Goal: Register for event/course

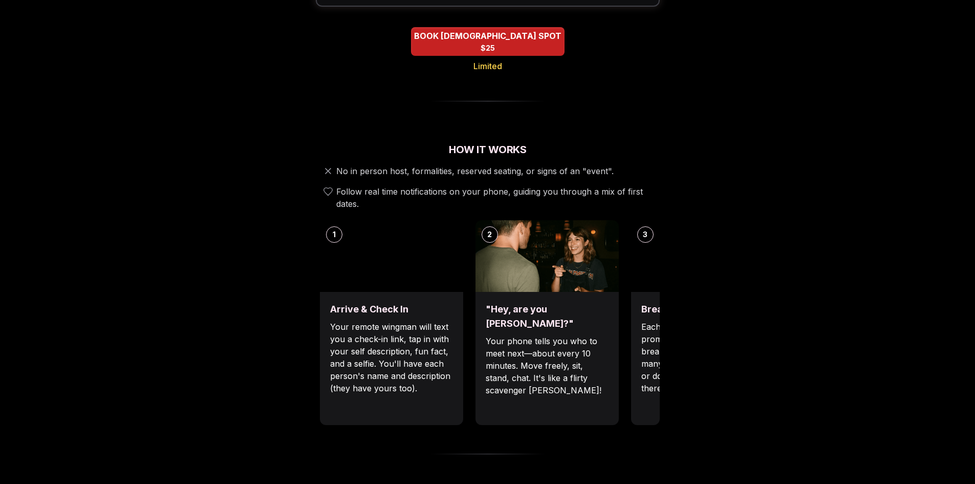
scroll to position [256, 0]
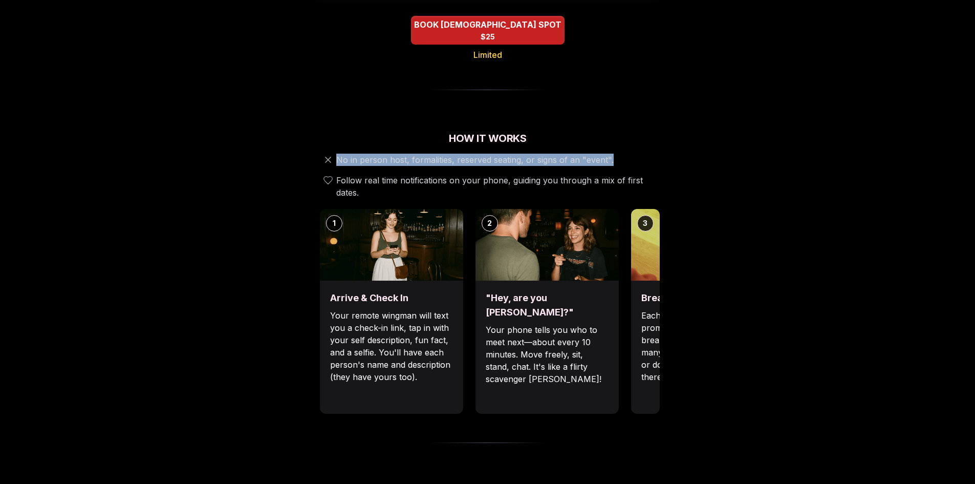
drag, startPoint x: 337, startPoint y: 147, endPoint x: 611, endPoint y: 147, distance: 273.8
click at [611, 154] on div "No in person host, formalities, reserved seating, or signs of an "event"." at bounding box center [488, 160] width 344 height 12
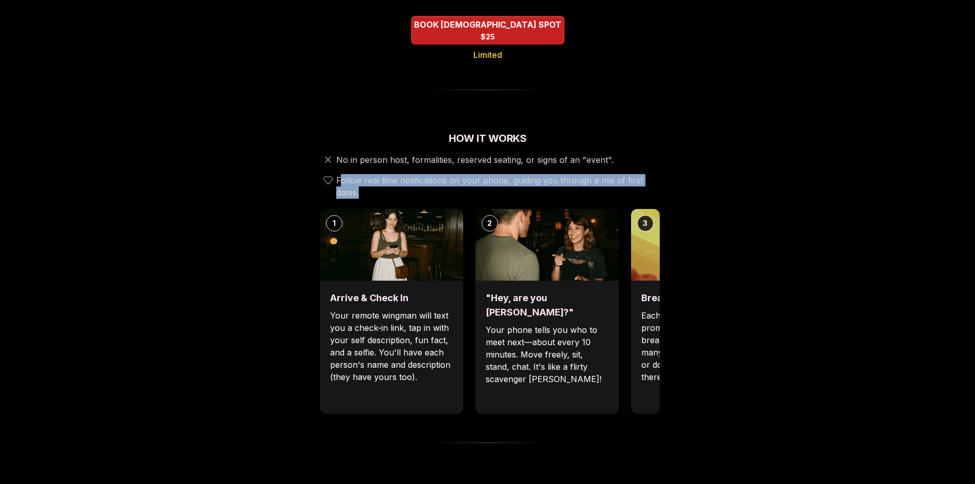
drag, startPoint x: 341, startPoint y: 168, endPoint x: 379, endPoint y: 181, distance: 40.6
click at [379, 181] on span "Follow real time notifications on your phone, guiding you through a mix of firs…" at bounding box center [495, 186] width 319 height 25
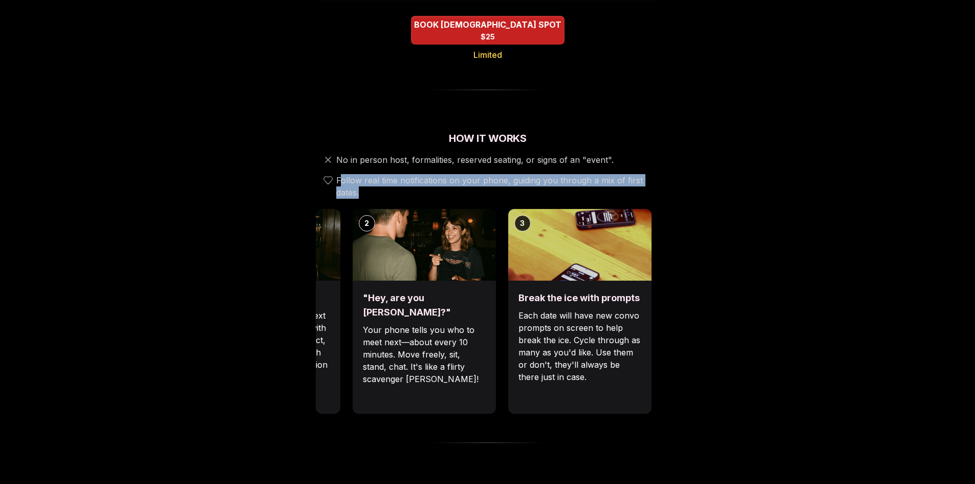
click at [431, 323] on p "Your phone tells you who to meet next—about every 10 minutes. Move freely, sit,…" at bounding box center [424, 353] width 123 height 61
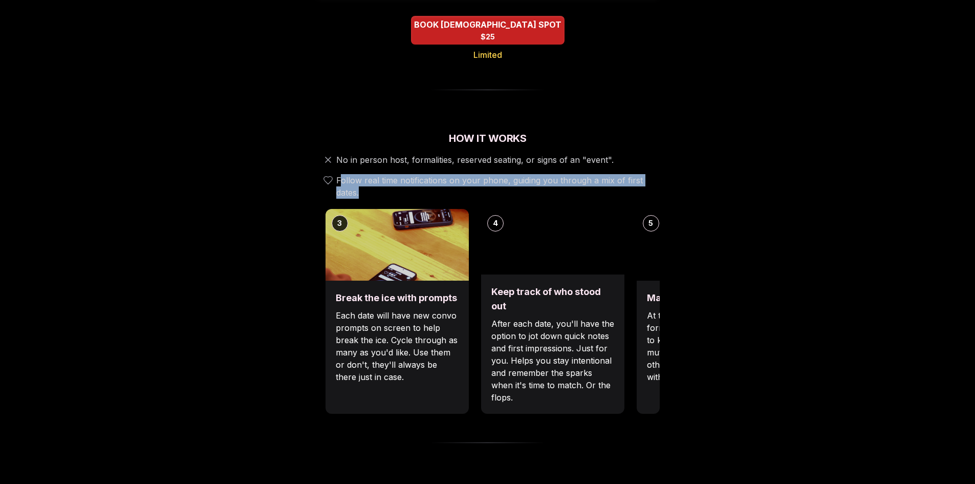
click at [420, 353] on p "Each date will have new convo prompts on screen to help break the ice. Cycle th…" at bounding box center [397, 346] width 123 height 74
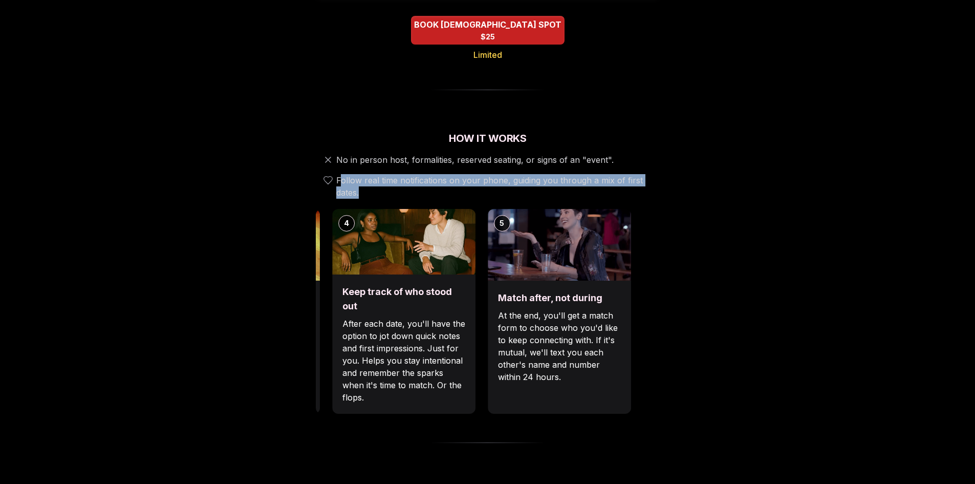
click at [205, 382] on div "1 Arrive & Check In Your remote wingman will text you a check-in link, tap in w…" at bounding box center [33, 311] width 344 height 205
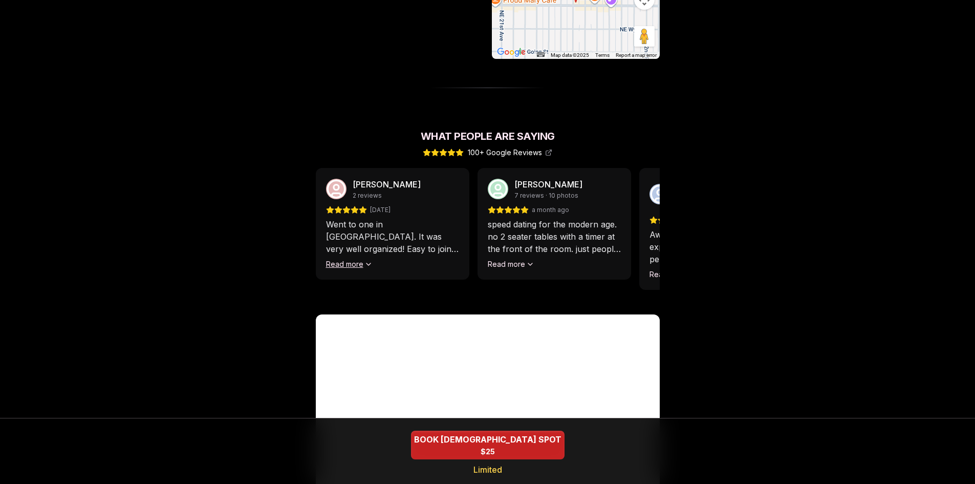
scroll to position [819, 0]
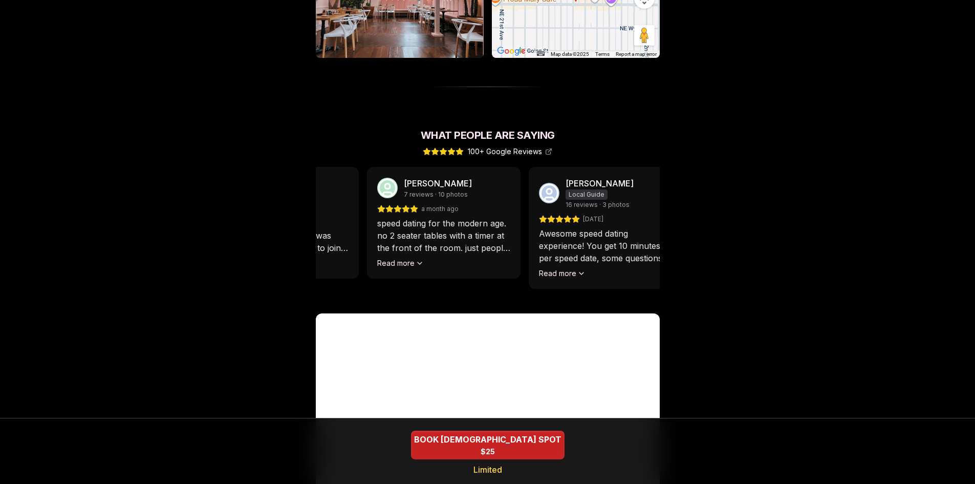
click at [480, 242] on div "speed dating for the modern age. no 2 seater tables with a timer at the front o…" at bounding box center [443, 242] width 133 height 51
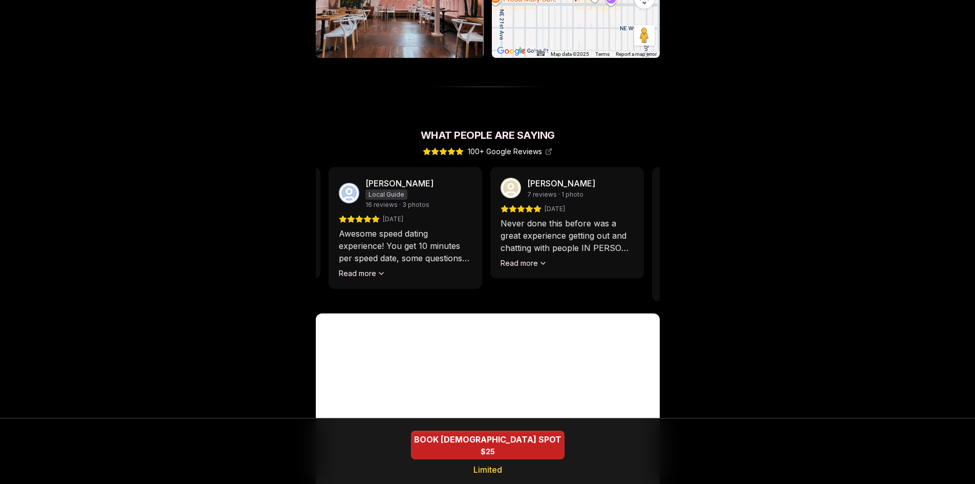
click at [440, 246] on p "Awesome speed dating experience! You get 10 minutes per speed date, some questi…" at bounding box center [405, 245] width 133 height 37
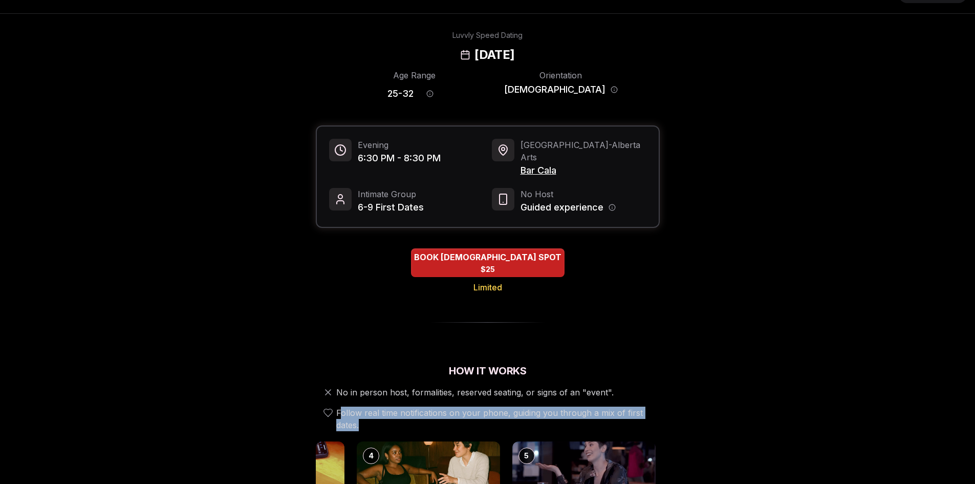
scroll to position [0, 0]
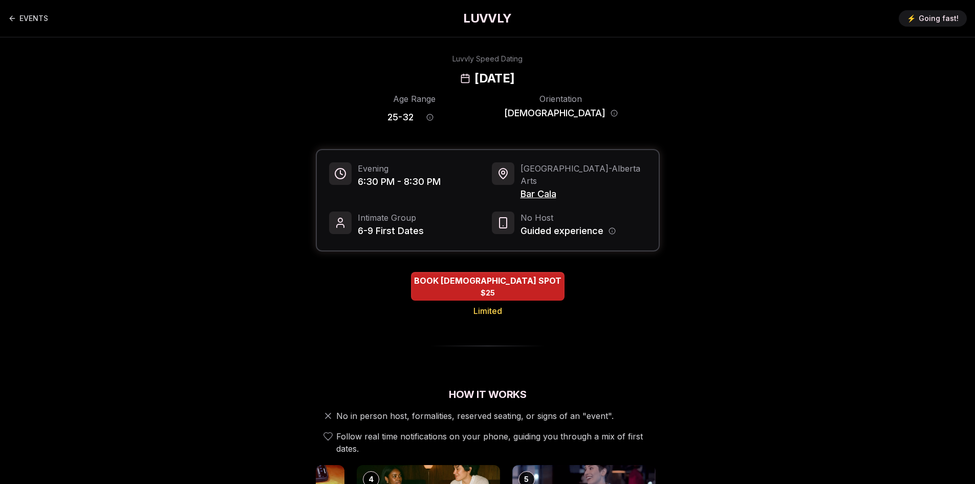
drag, startPoint x: 546, startPoint y: 183, endPoint x: 391, endPoint y: 216, distance: 158.2
click at [391, 224] on span "6-9 First Dates" at bounding box center [391, 231] width 66 height 14
click at [490, 288] on span "$25" at bounding box center [487, 293] width 15 height 10
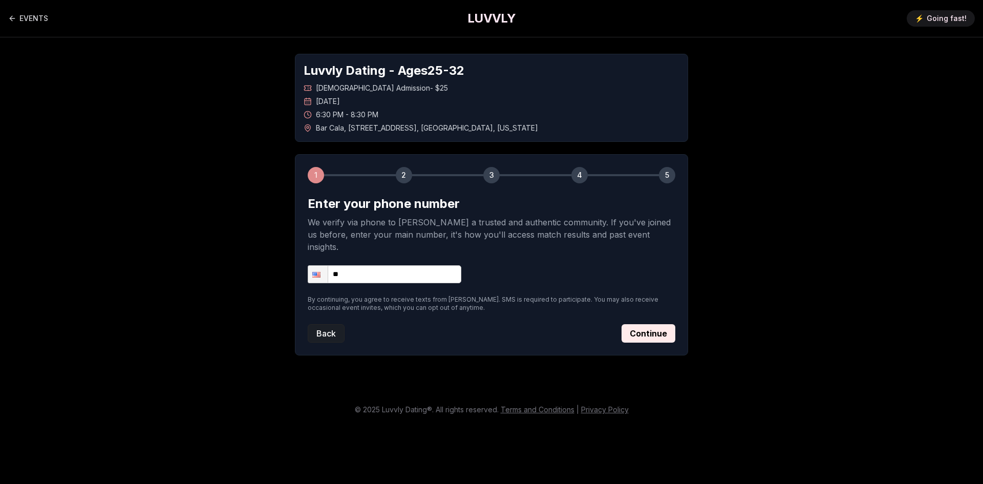
click at [329, 324] on button "Back" at bounding box center [326, 333] width 37 height 18
